Goal: Task Accomplishment & Management: Manage account settings

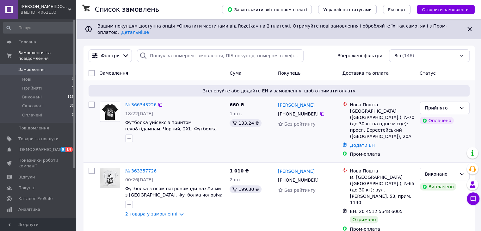
scroll to position [32, 0]
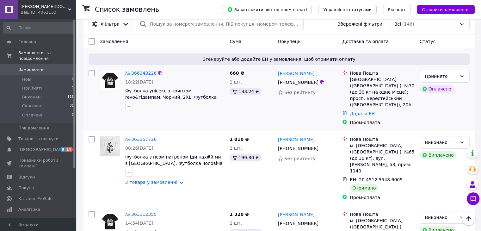
click at [146, 71] on link "№ 366343226" at bounding box center [140, 73] width 31 height 5
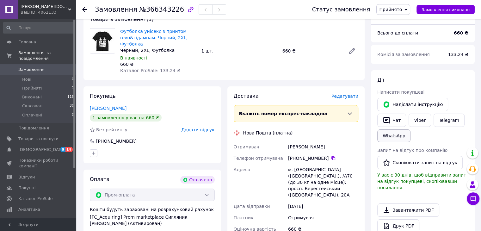
scroll to position [95, 0]
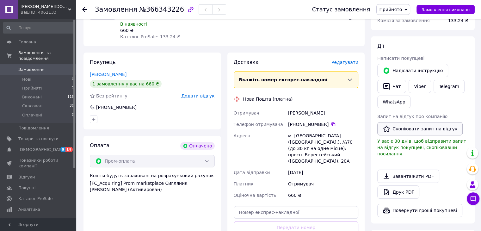
click at [424, 132] on button "Скопіювати запит на відгук" at bounding box center [420, 128] width 85 height 13
drag, startPoint x: 133, startPoint y: 105, endPoint x: 99, endPoint y: 110, distance: 34.2
click at [99, 110] on div "[PHONE_NUMBER]" at bounding box center [117, 107] width 42 height 6
copy div "380 97 624 00 66"
click at [123, 73] on div "Покупець [PERSON_NAME] 1 замовлення у вас на 660 ₴ Без рейтингу Додати відгук […" at bounding box center [153, 91] width 138 height 77
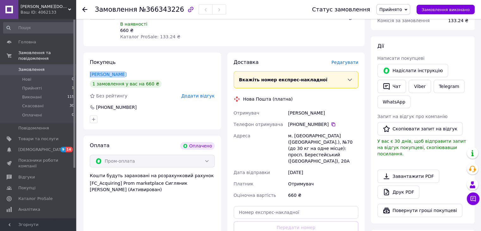
drag, startPoint x: 122, startPoint y: 74, endPoint x: 88, endPoint y: 76, distance: 34.5
click at [88, 76] on div "Покупець [PERSON_NAME] 1 замовлення у вас на 660 ₴ Без рейтингу Додати відгук […" at bounding box center [153, 91] width 138 height 77
copy link "[PERSON_NAME]"
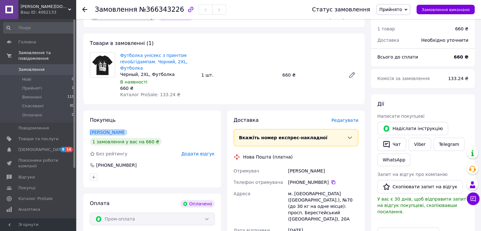
scroll to position [0, 0]
